Goal: Information Seeking & Learning: Learn about a topic

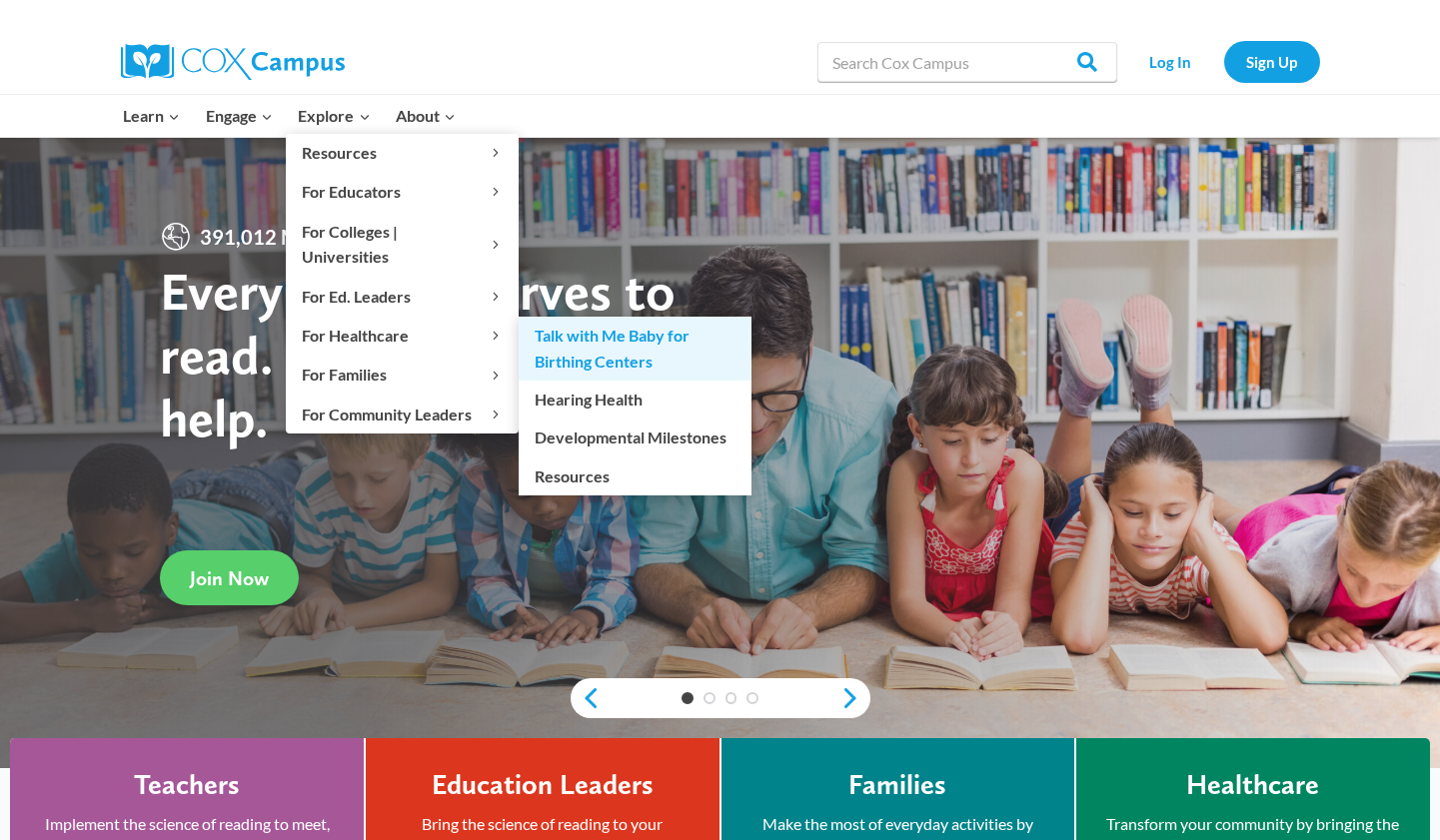
click at [627, 321] on link "Talk with Me Baby for Birthing Centers" at bounding box center [635, 349] width 233 height 64
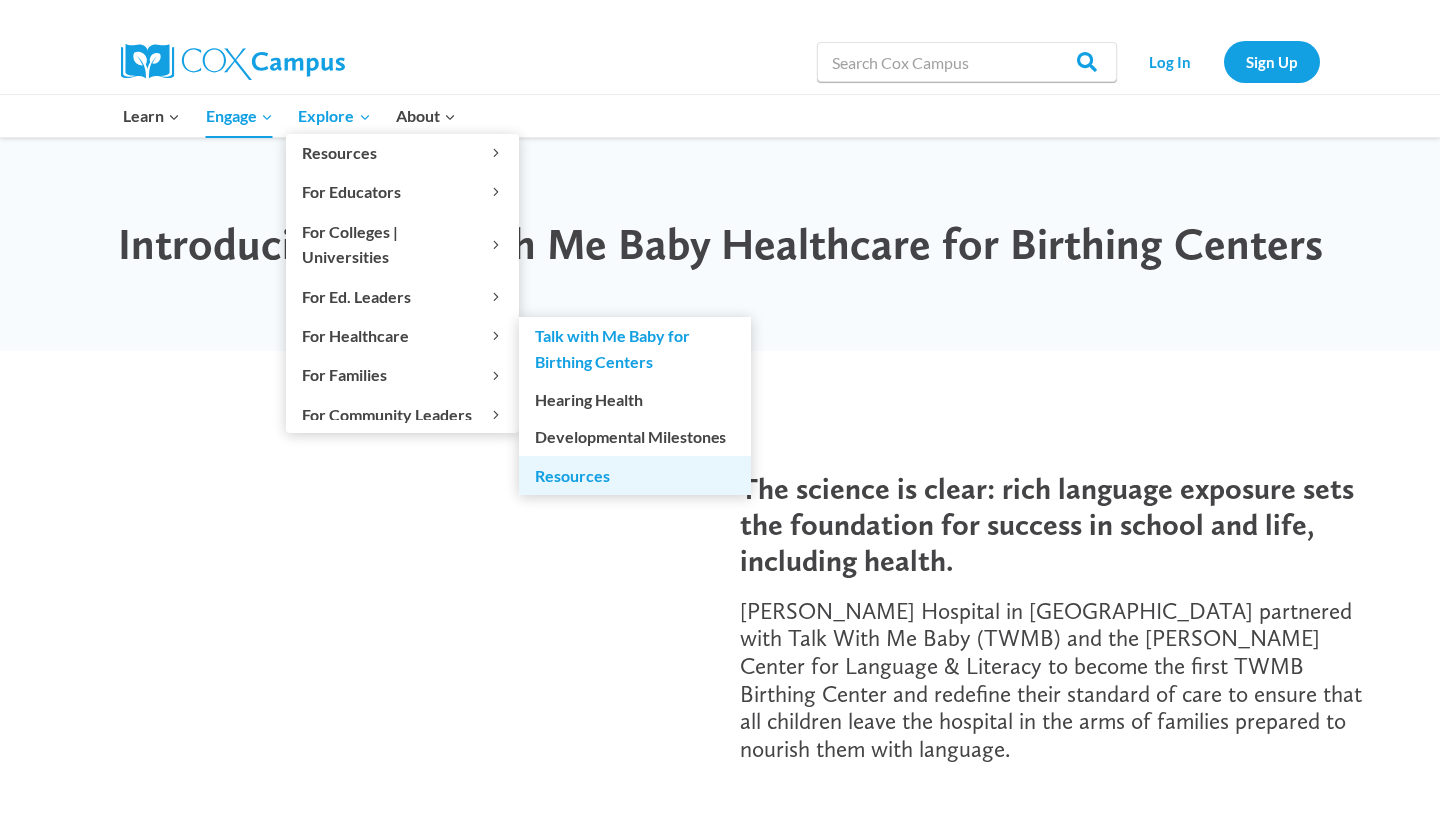
click at [594, 456] on link "Resources" at bounding box center [635, 475] width 233 height 38
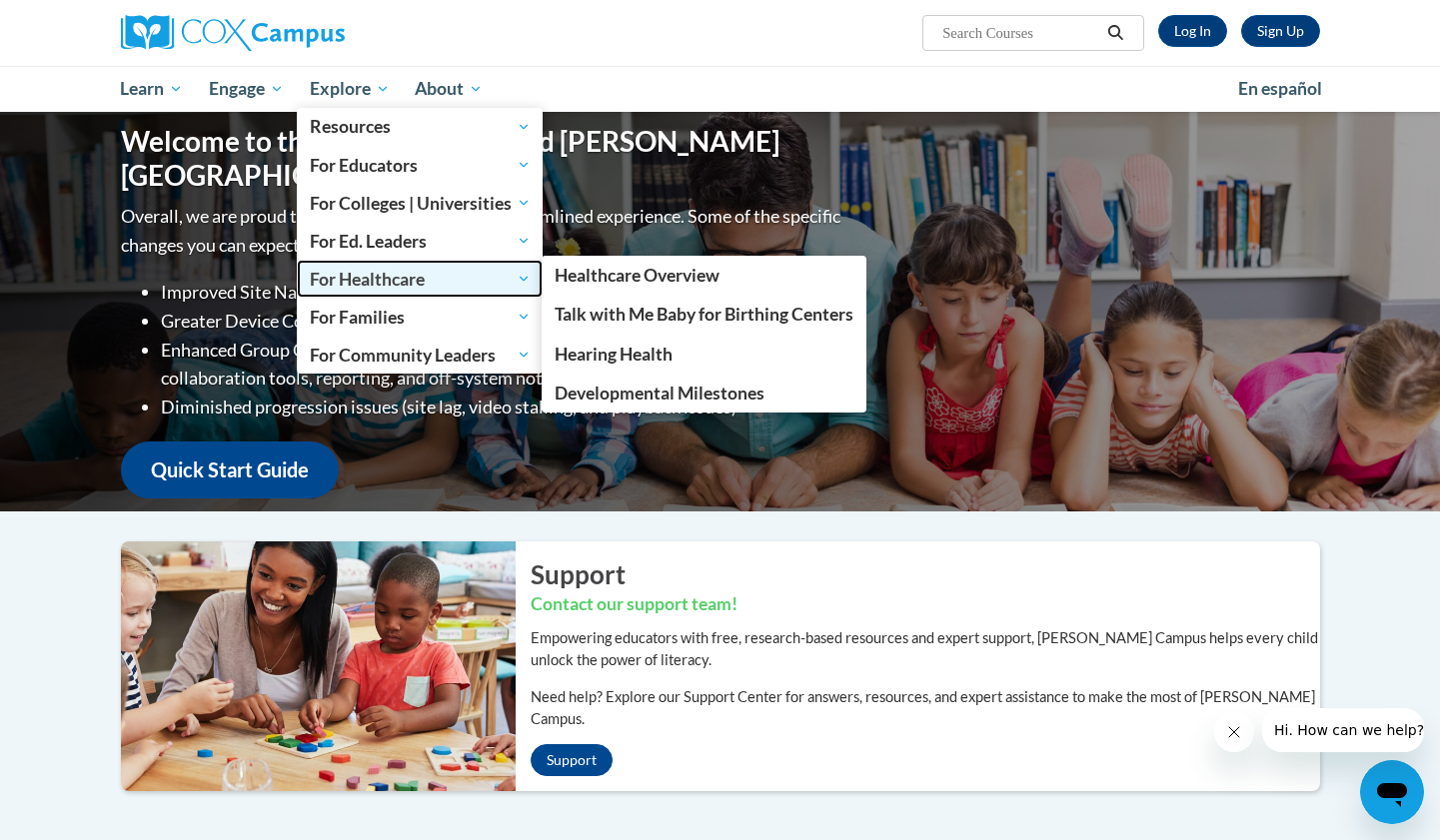
click at [362, 271] on span "For Healthcare" at bounding box center [420, 279] width 221 height 24
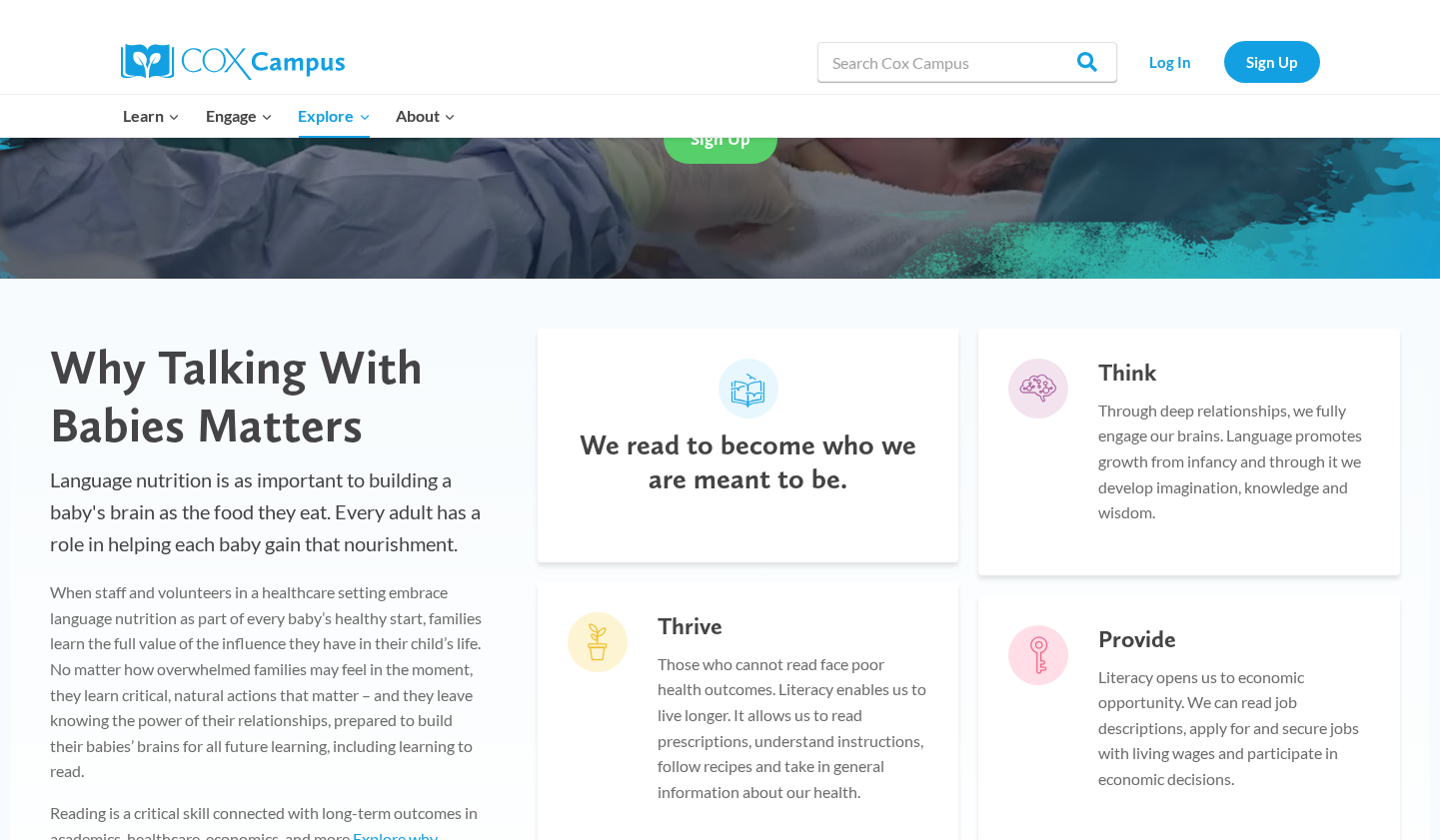
scroll to position [206, 0]
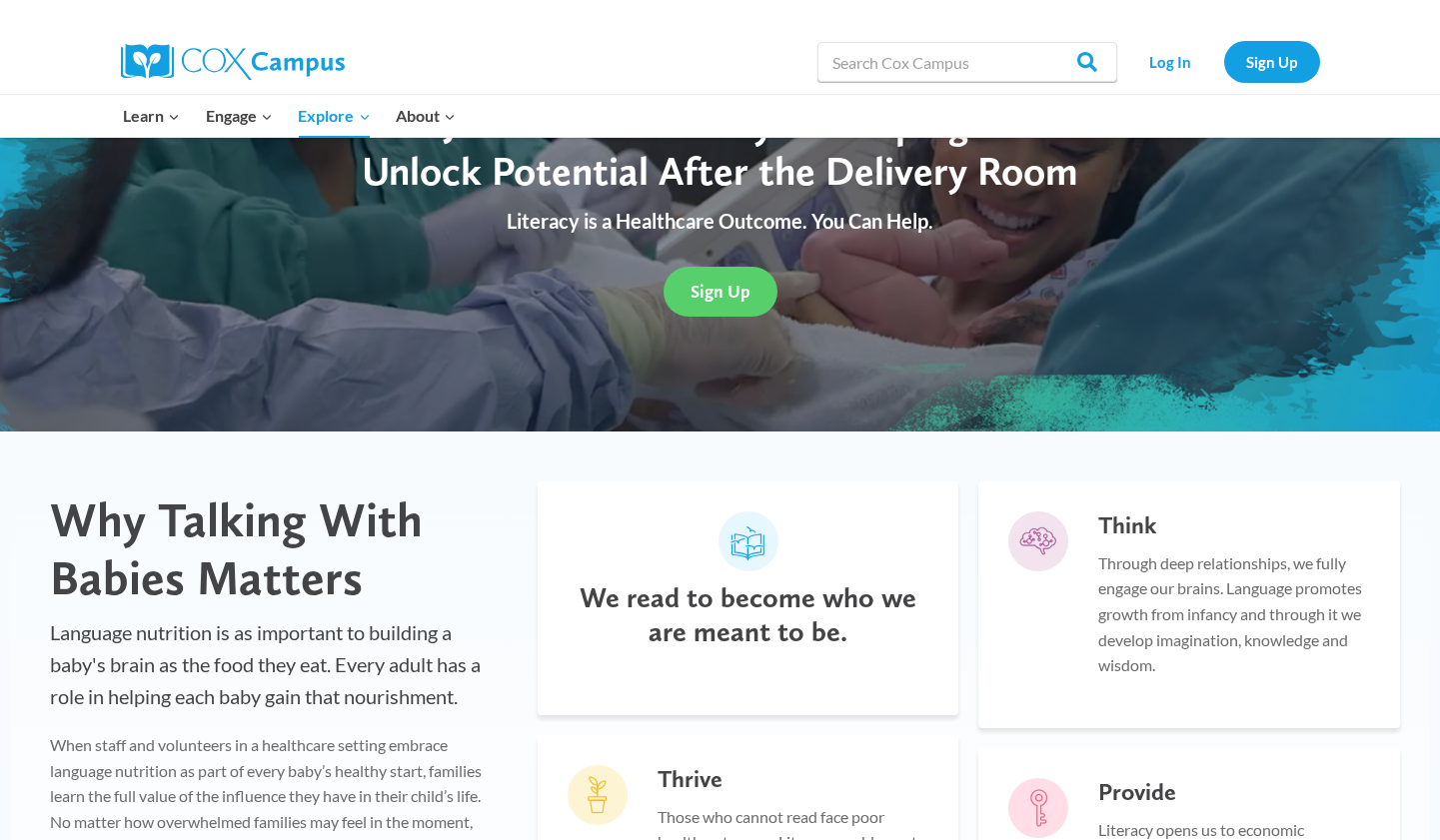
click at [170, 77] on img at bounding box center [233, 62] width 224 height 36
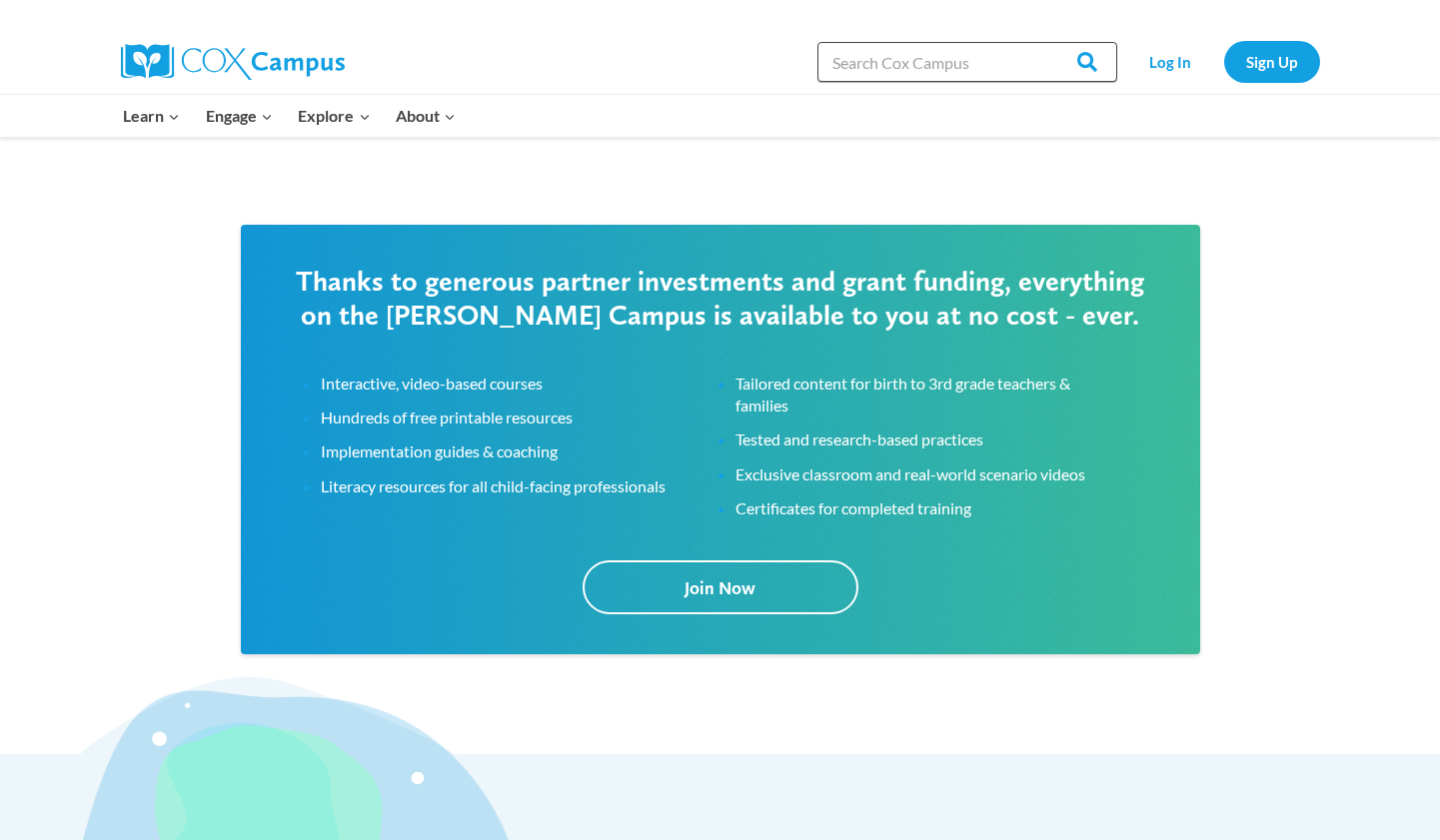
scroll to position [3079, 0]
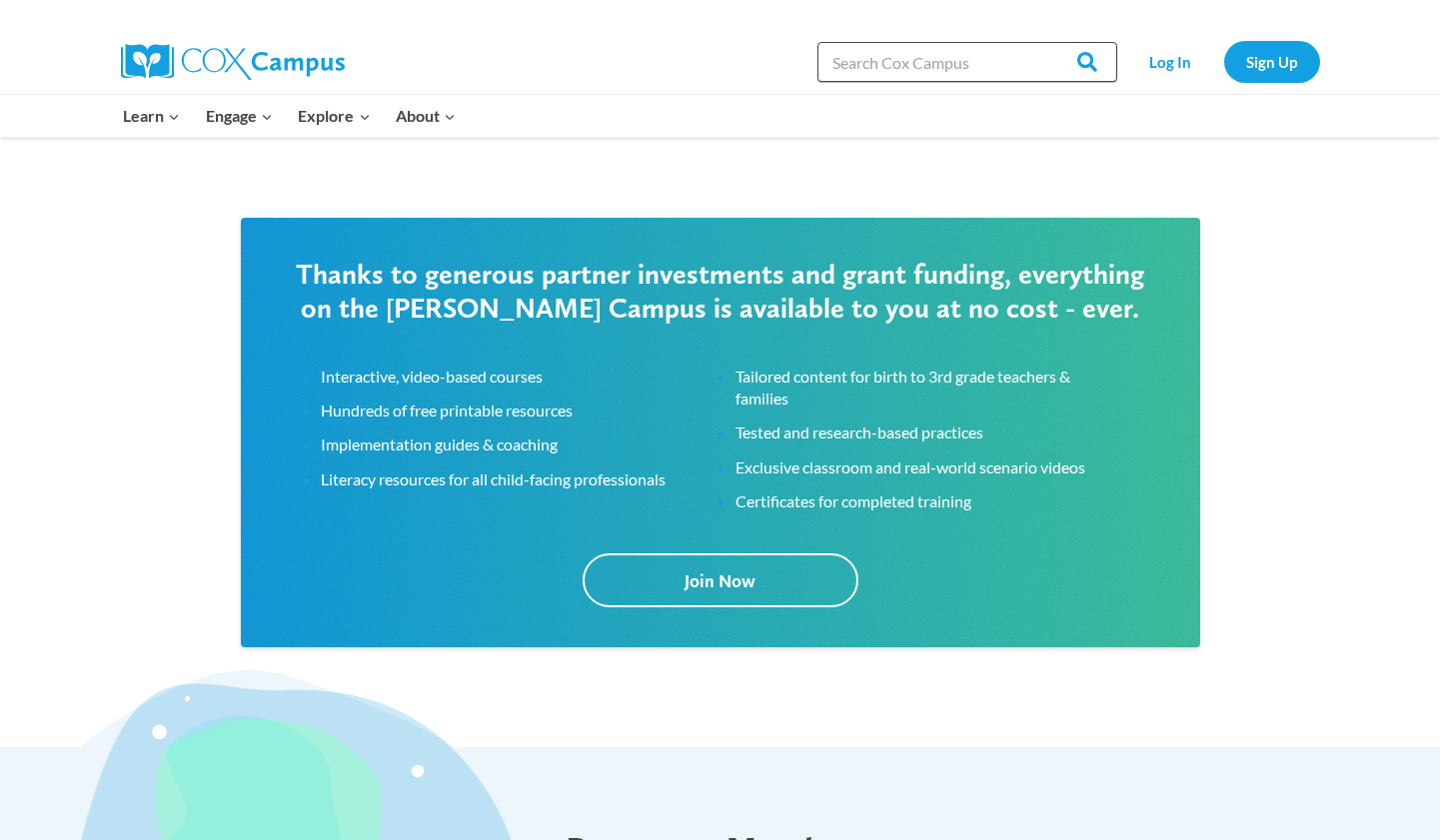
click at [1009, 74] on input "Search in [URL][DOMAIN_NAME]" at bounding box center [967, 62] width 300 height 40
type input "Structured Literacy"
click at [1039, 42] on input "Search" at bounding box center [1078, 62] width 78 height 40
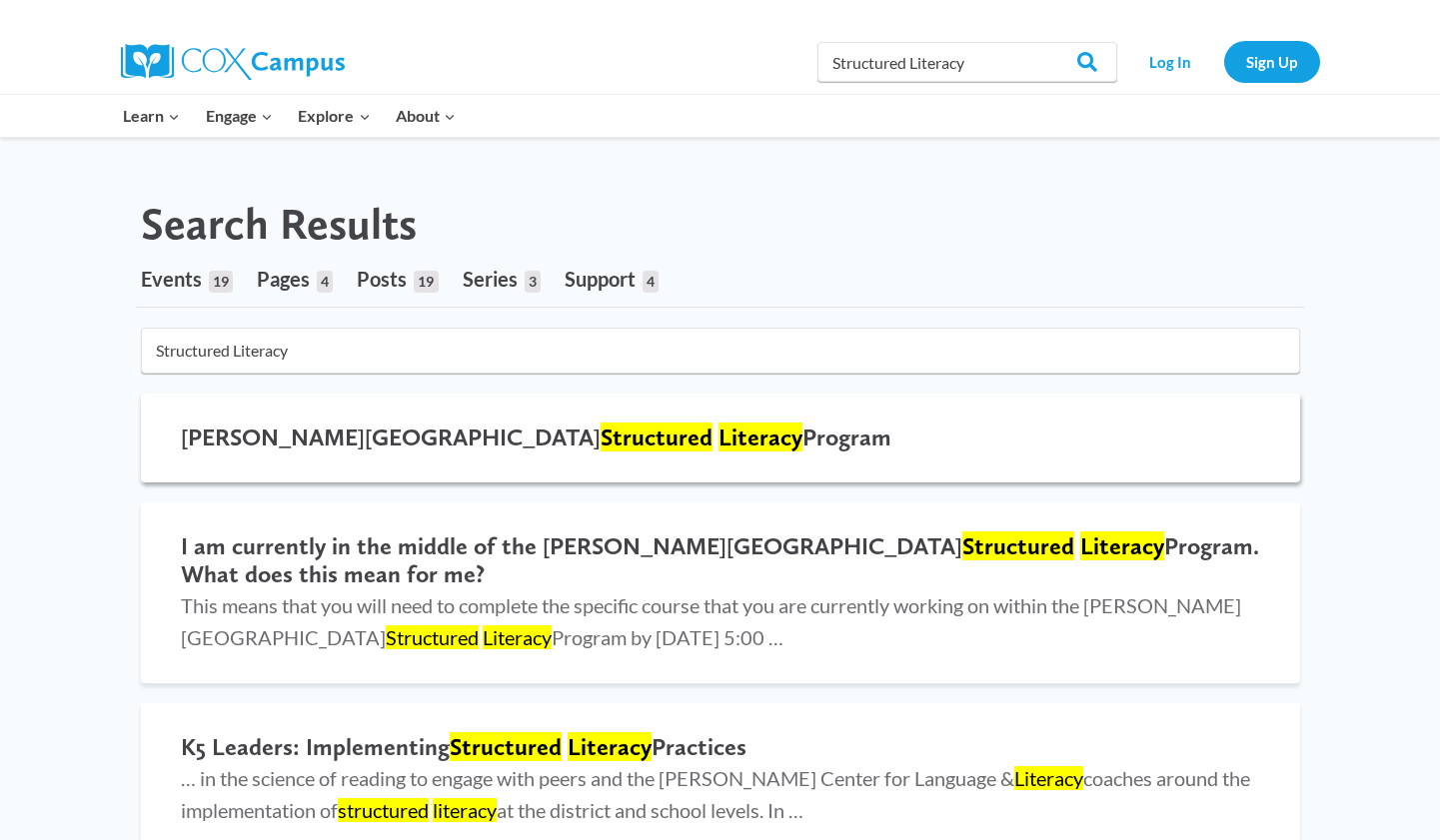
click at [719, 427] on mark "Literacy" at bounding box center [760, 436] width 84 height 29
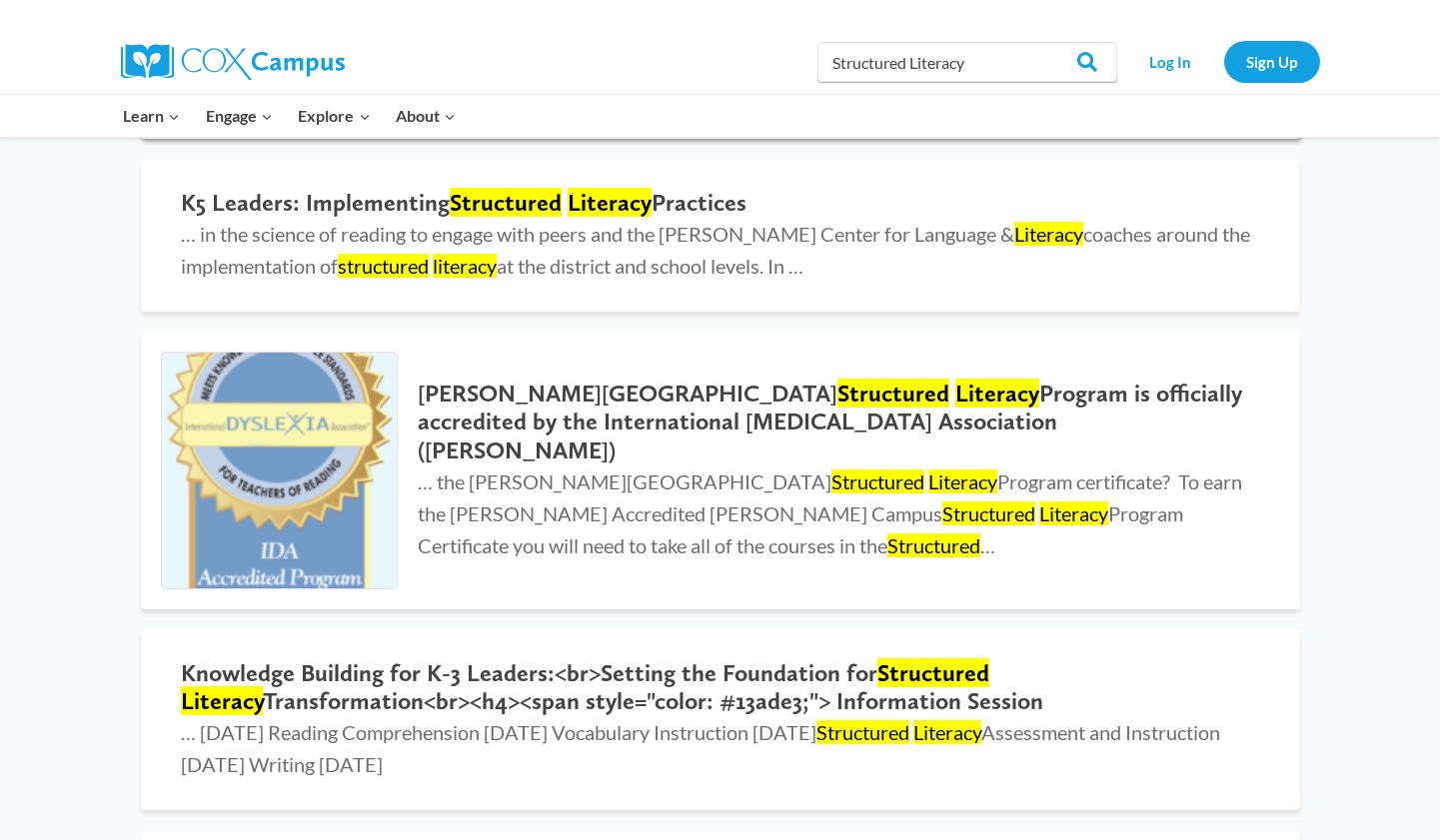
scroll to position [545, 0]
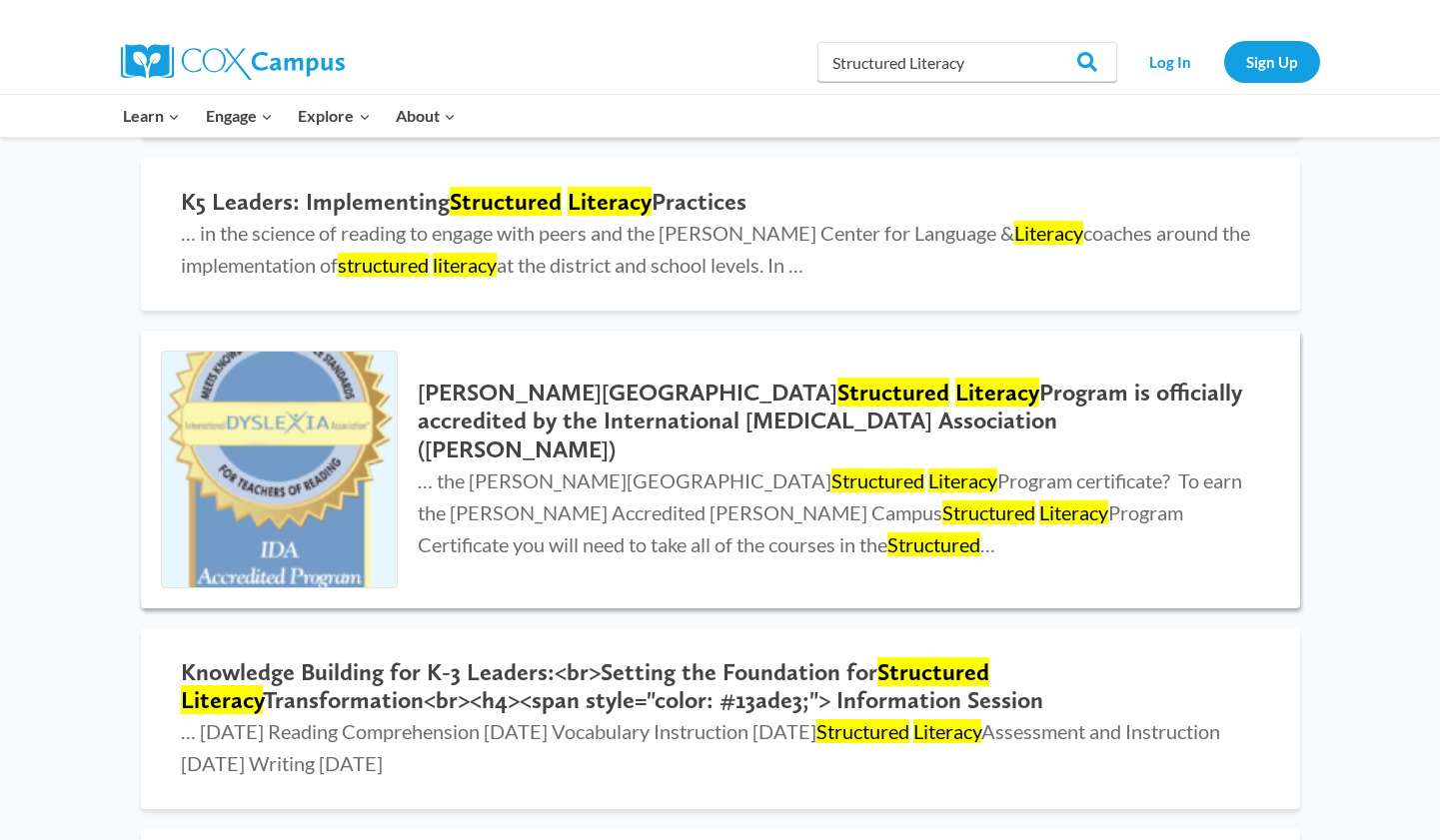
click at [429, 464] on p "… the Cox Campus Structured Literacy Program certificate? To earn the IDA Accre…" at bounding box center [838, 512] width 841 height 96
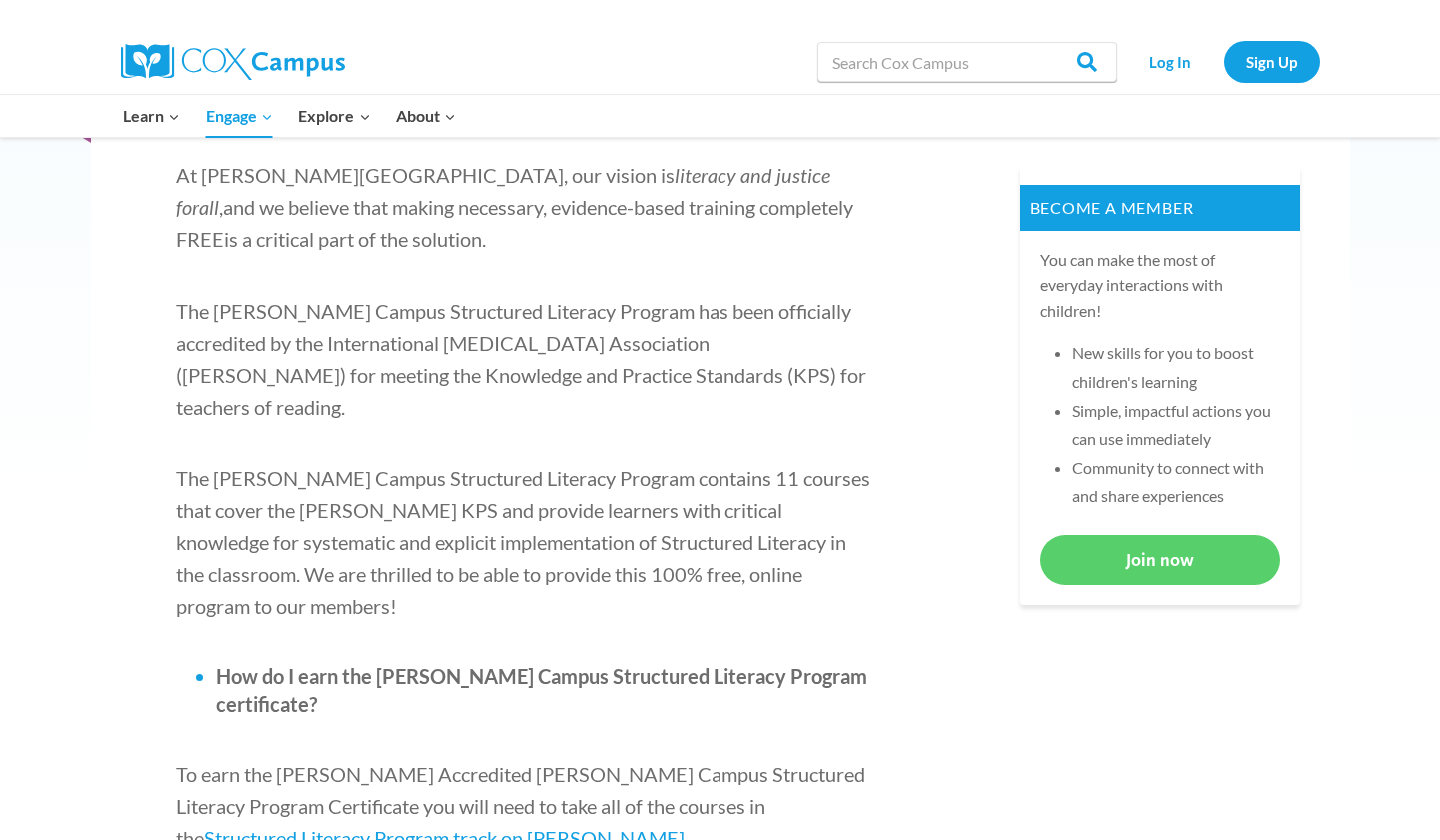
scroll to position [967, 0]
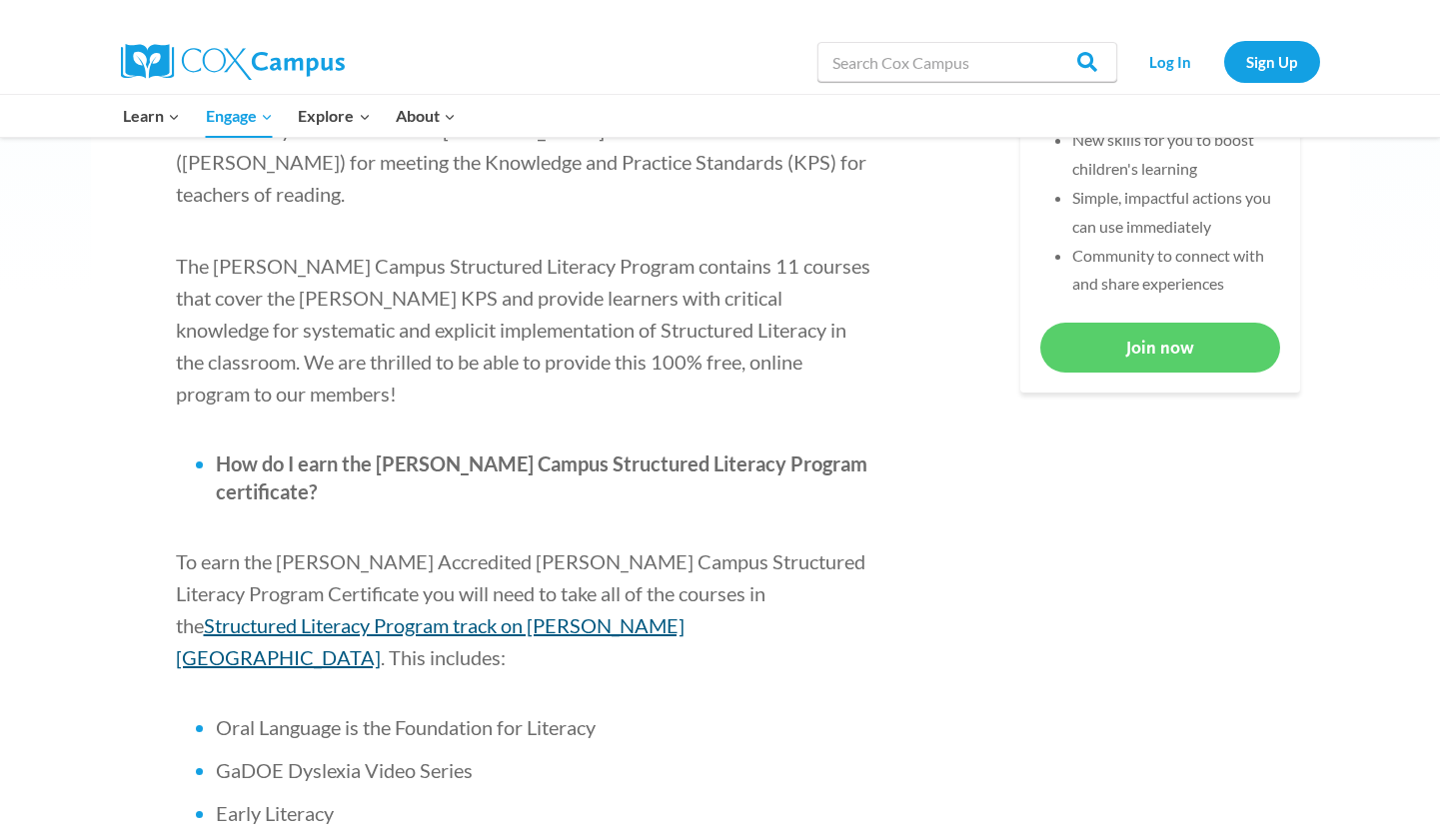
click at [595, 613] on span "Structured Literacy Program track on [PERSON_NAME][GEOGRAPHIC_DATA]" at bounding box center [430, 641] width 509 height 56
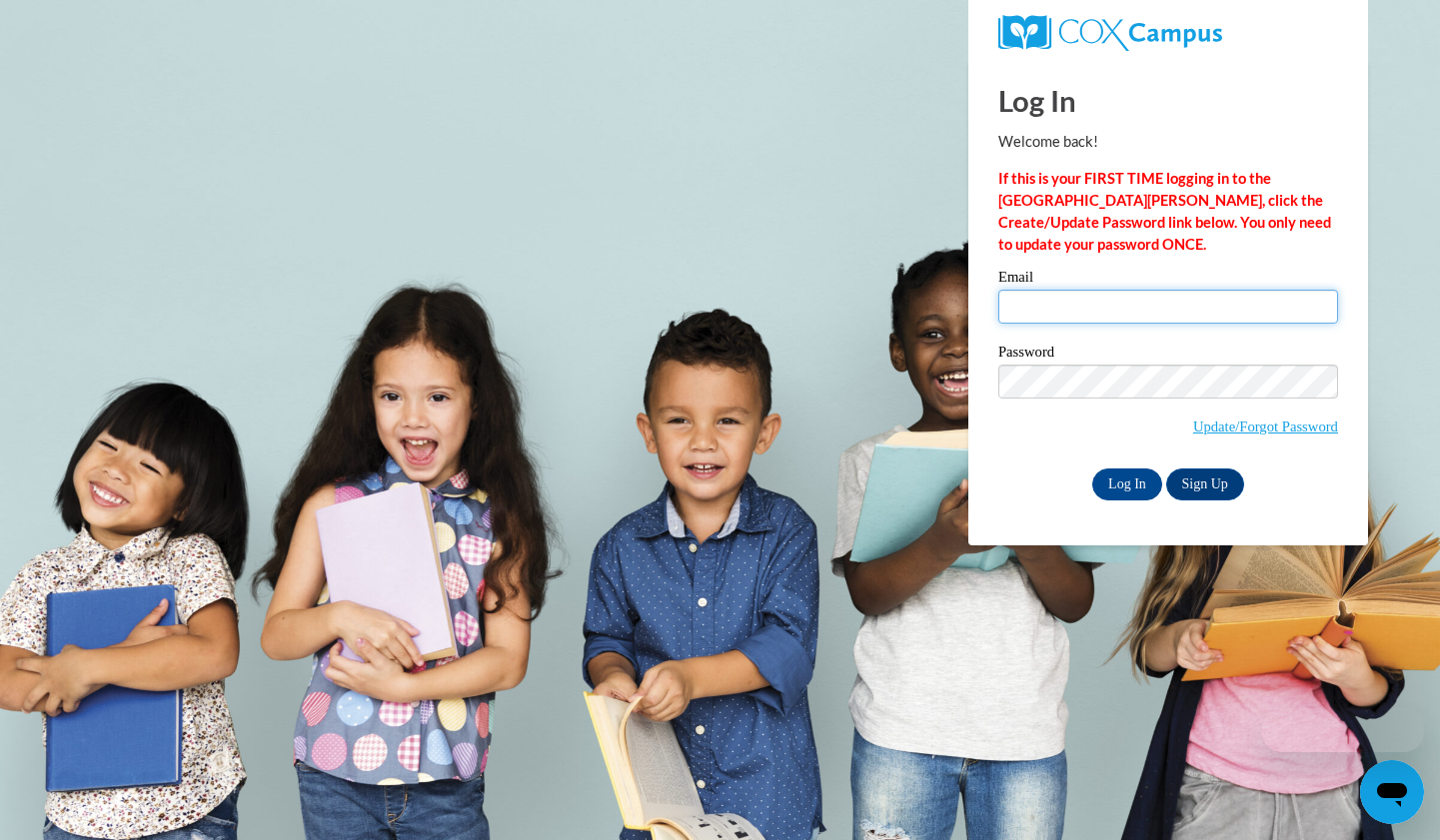
click at [1028, 290] on input "Email" at bounding box center [1168, 307] width 340 height 34
type input "[EMAIL_ADDRESS][DOMAIN_NAME]"
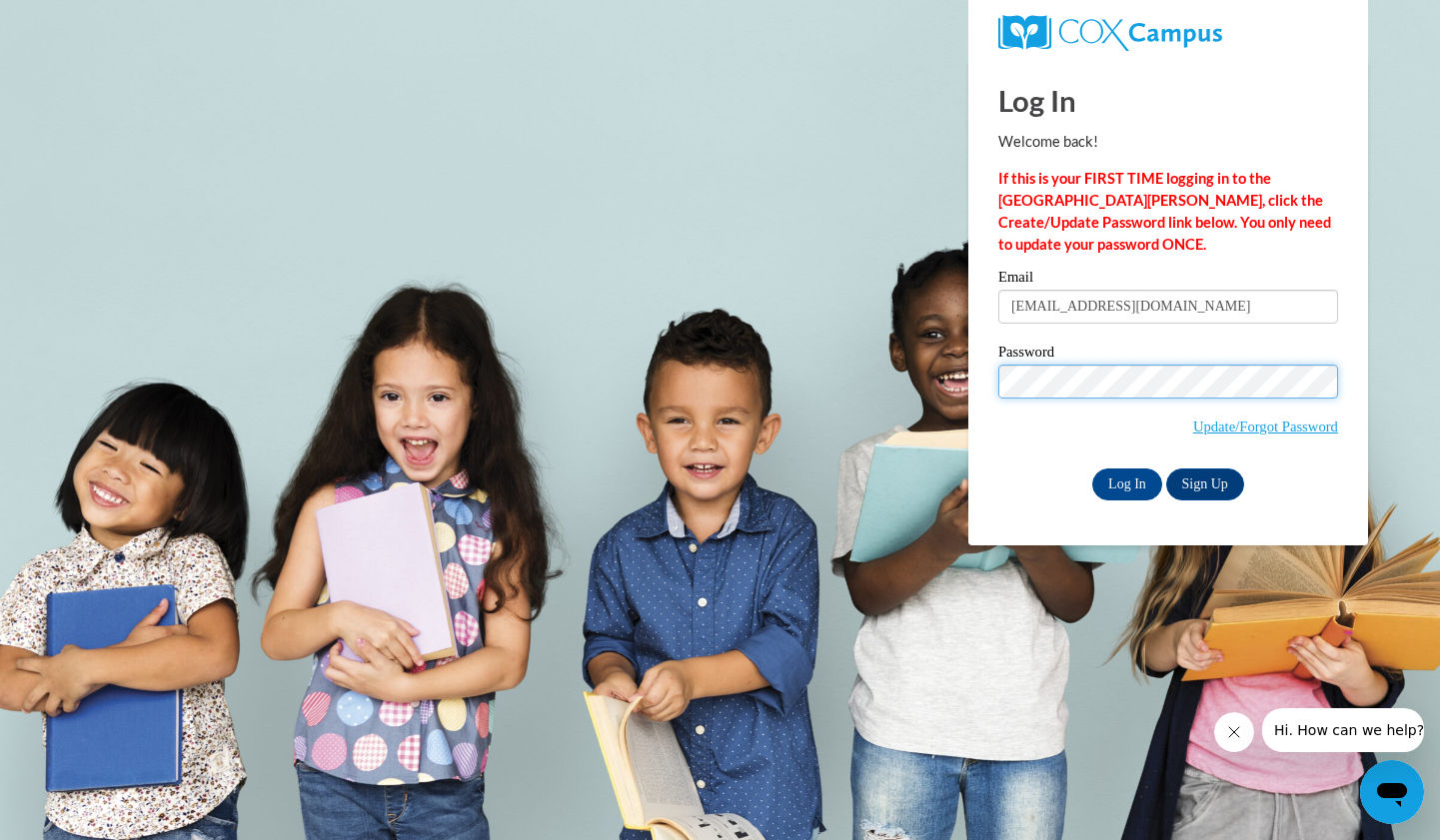
click at [1092, 468] on input "Log In" at bounding box center [1127, 484] width 70 height 32
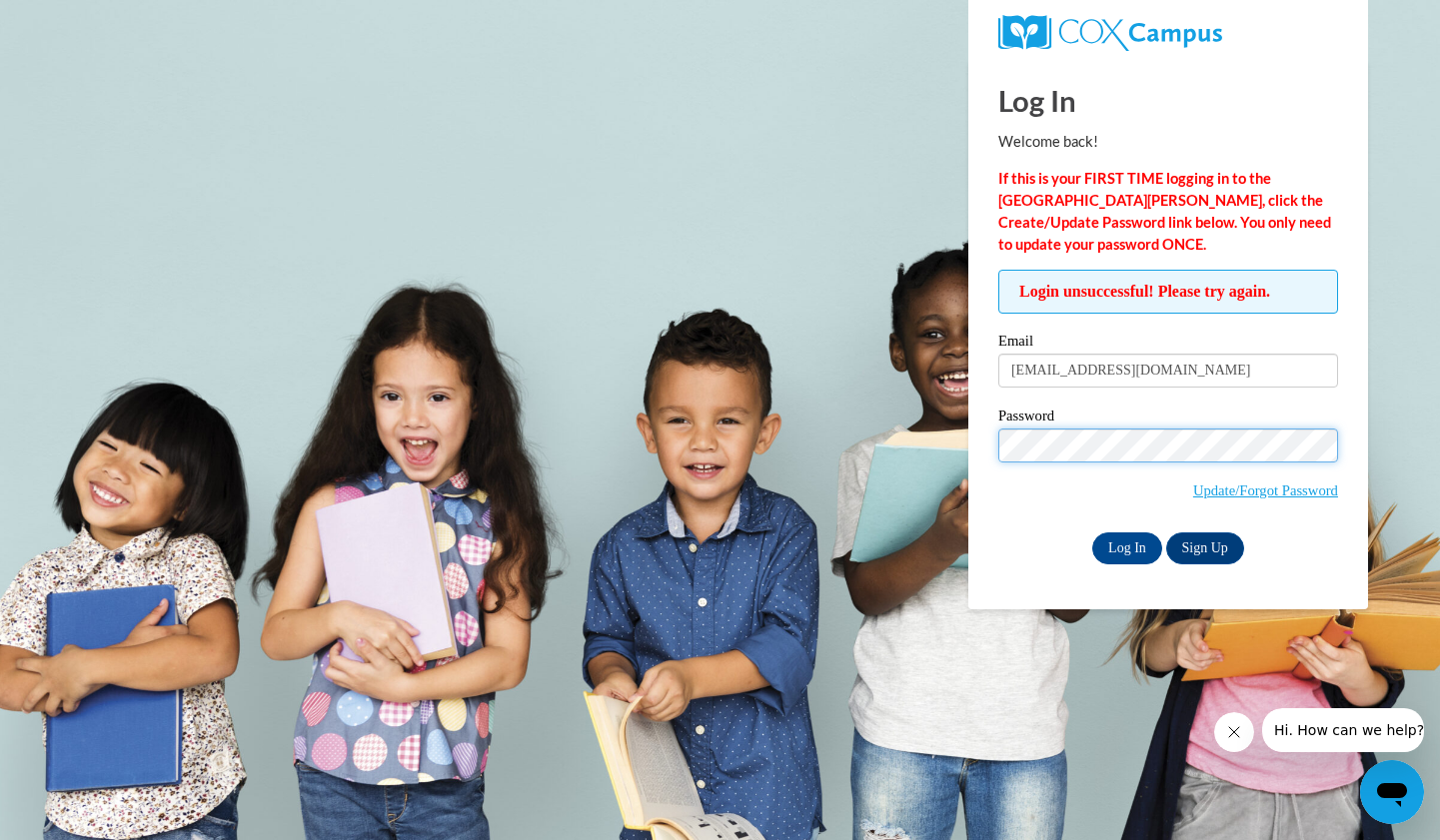
click at [1092, 532] on input "Log In" at bounding box center [1127, 548] width 70 height 32
